Goal: Task Accomplishment & Management: Complete application form

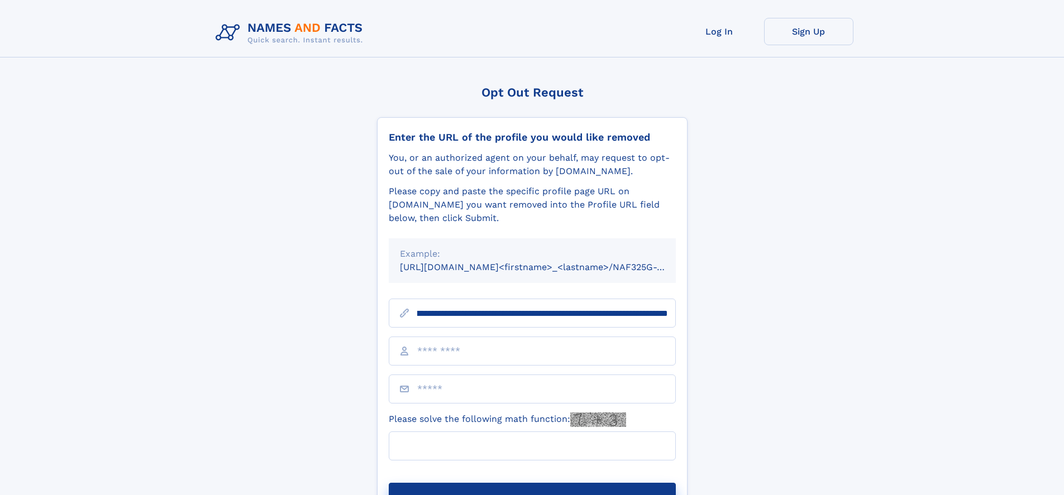
scroll to position [0, 122]
type input "**********"
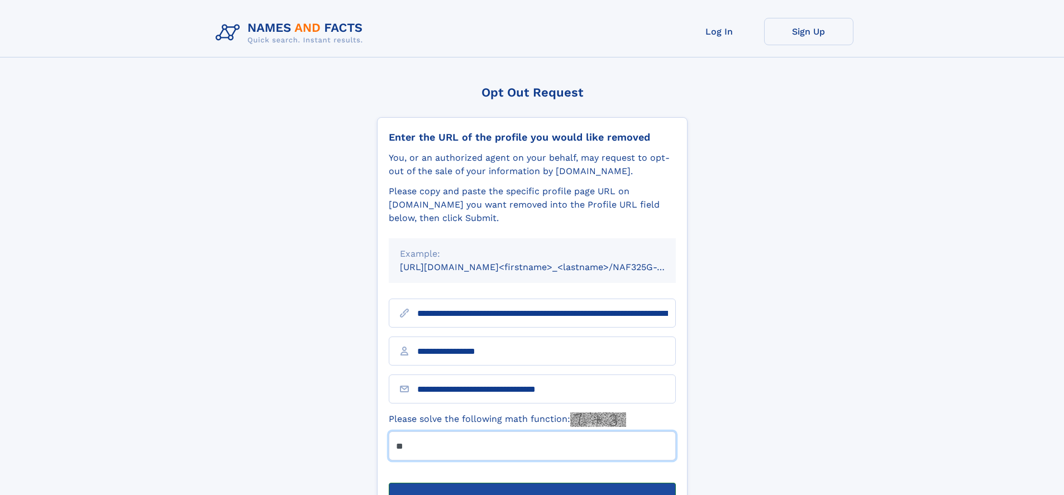
type input "**"
click at [531, 483] on button "Submit Opt Out Request" at bounding box center [532, 501] width 287 height 36
